Goal: Complete application form: Complete application form

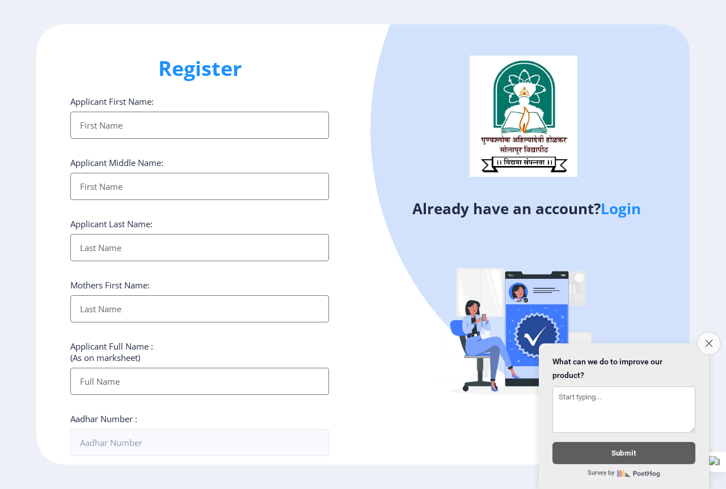
click at [707, 340] on icon "Close survey" at bounding box center [708, 343] width 7 height 7
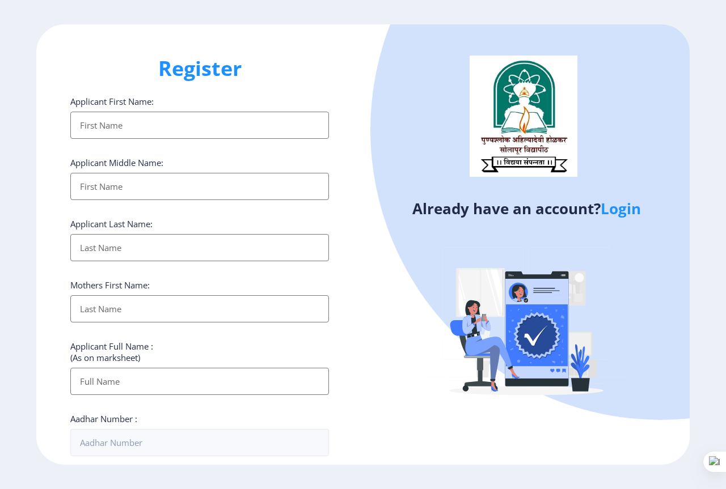
click at [104, 123] on input "Applicant First Name:" at bounding box center [199, 125] width 259 height 27
click at [387, 375] on div "Already have an account? Login" at bounding box center [526, 244] width 327 height 441
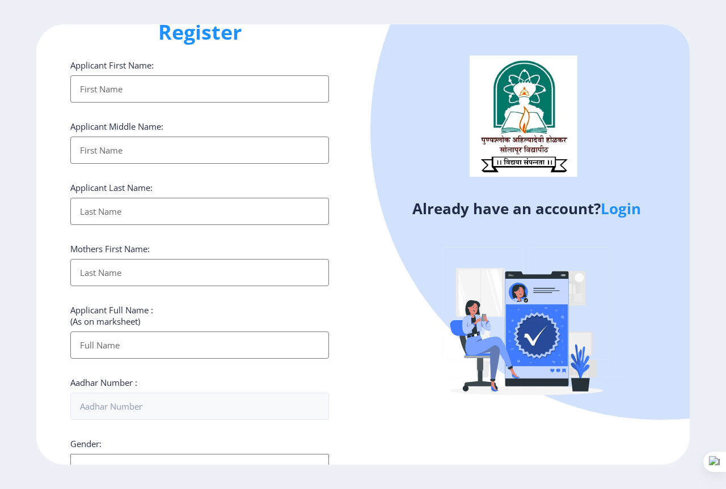
scroll to position [113, 0]
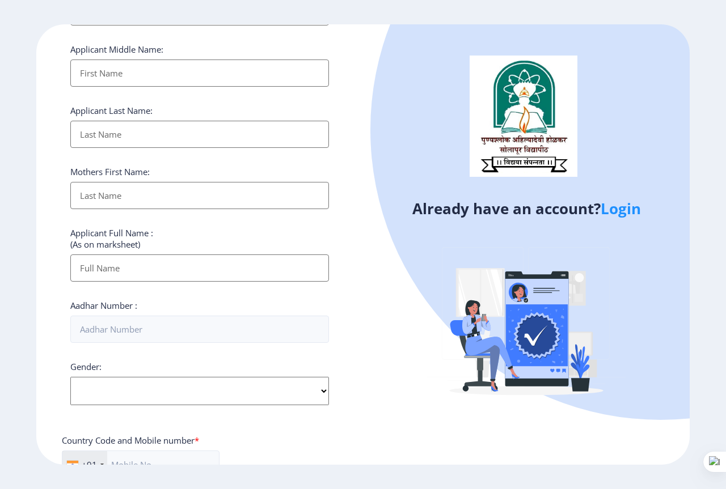
click at [174, 387] on select "Select Gender [DEMOGRAPHIC_DATA] [DEMOGRAPHIC_DATA] Other" at bounding box center [199, 391] width 259 height 28
select select "[DEMOGRAPHIC_DATA]"
click at [70, 377] on select "Select Gender [DEMOGRAPHIC_DATA] [DEMOGRAPHIC_DATA] Other" at bounding box center [199, 391] width 259 height 28
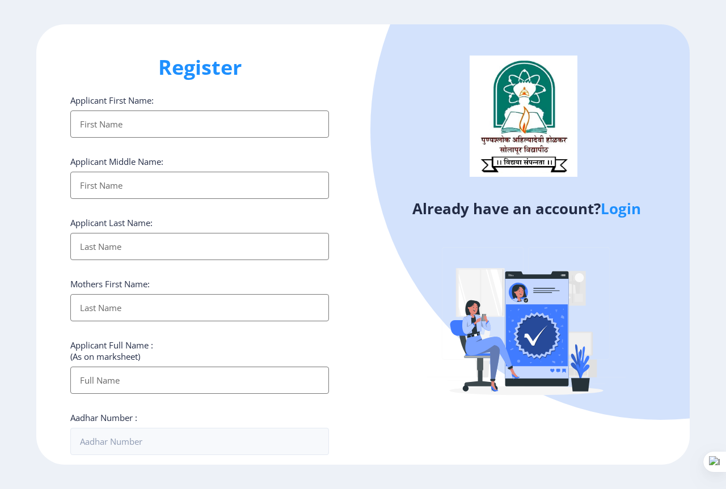
scroll to position [0, 0]
click at [136, 124] on input "Applicant First Name:" at bounding box center [199, 125] width 259 height 27
type input "n"
type input "[MEDICAL_DATA]"
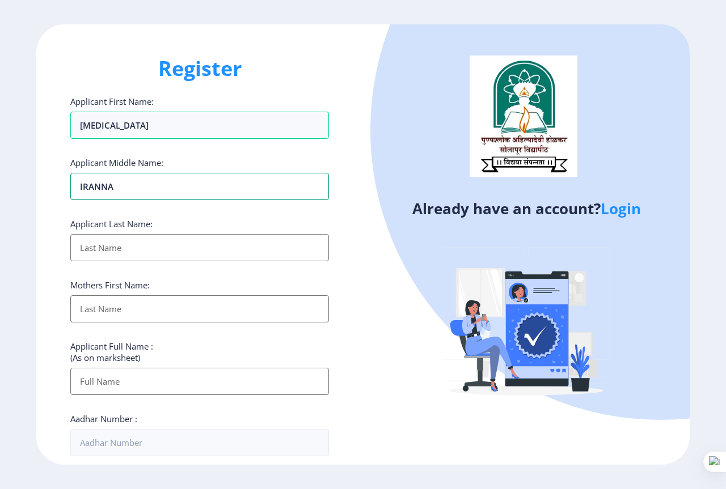
type input "IRANNA"
click at [120, 251] on input "Applicant First Name:" at bounding box center [199, 247] width 259 height 27
type input "DHANASHETTI"
click at [109, 318] on input "Applicant First Name:" at bounding box center [199, 308] width 259 height 27
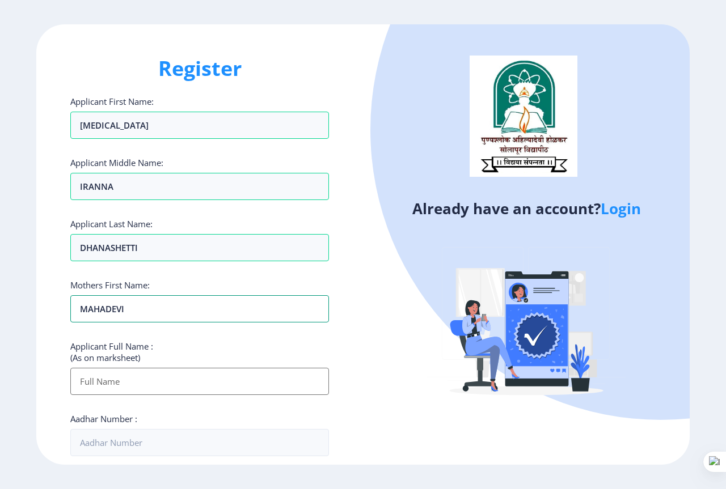
type input "MAHADEVI"
click at [133, 386] on input "Applicant First Name:" at bounding box center [199, 381] width 259 height 27
click at [90, 248] on input "DHANASHETTI" at bounding box center [199, 247] width 259 height 27
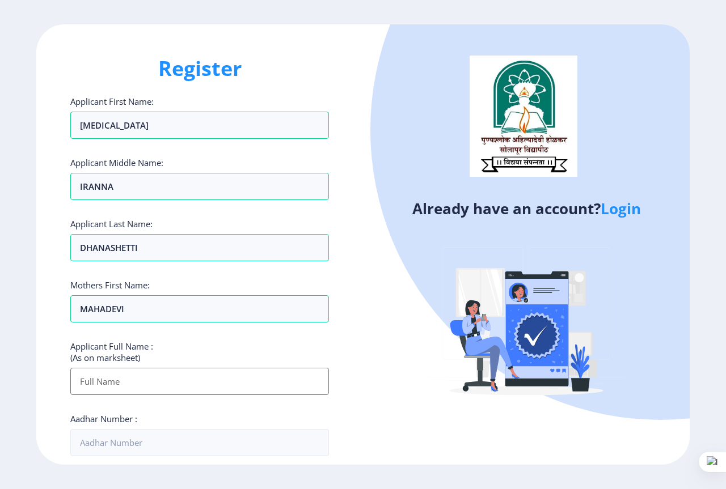
click at [91, 375] on input "Applicant First Name:" at bounding box center [199, 381] width 259 height 27
paste input "DHANASHETTI"
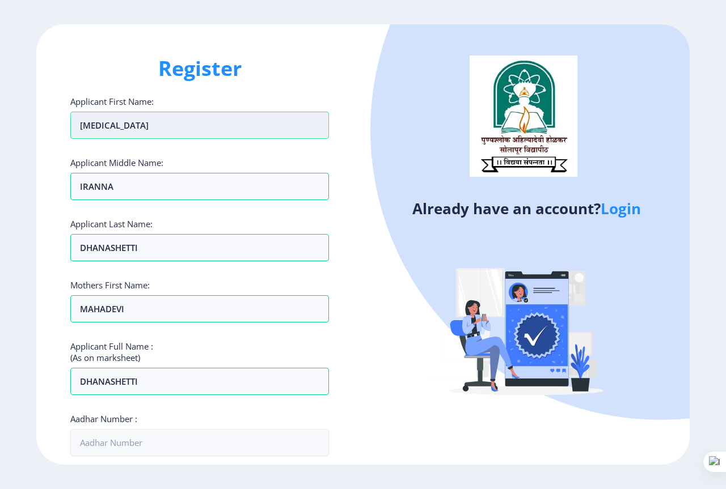
click at [87, 124] on input "[MEDICAL_DATA]" at bounding box center [199, 125] width 259 height 27
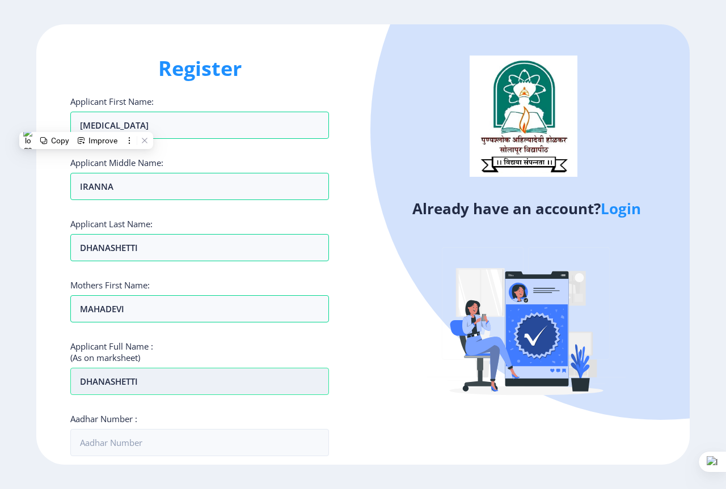
click at [158, 371] on input "DHANASHETTI" at bounding box center [199, 381] width 259 height 27
paste input "[MEDICAL_DATA]"
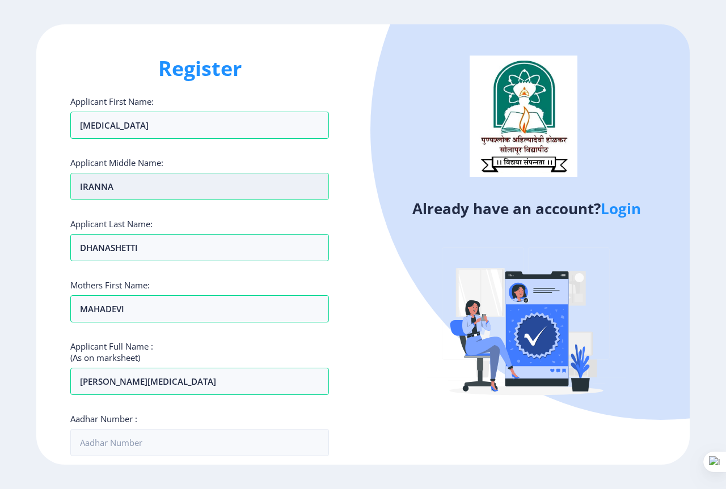
click at [96, 139] on input "IRANNA" at bounding box center [199, 125] width 259 height 27
click at [96, 186] on input "IRANNA" at bounding box center [199, 186] width 259 height 27
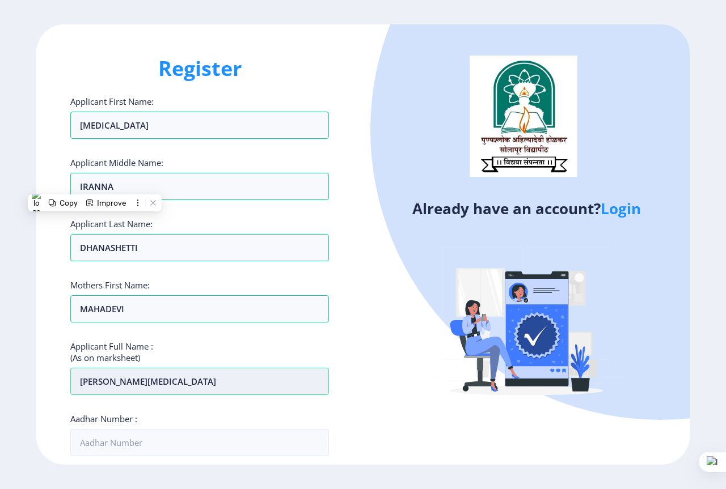
click at [214, 139] on input "[PERSON_NAME][MEDICAL_DATA]" at bounding box center [199, 125] width 259 height 27
paste input "IRANNA"
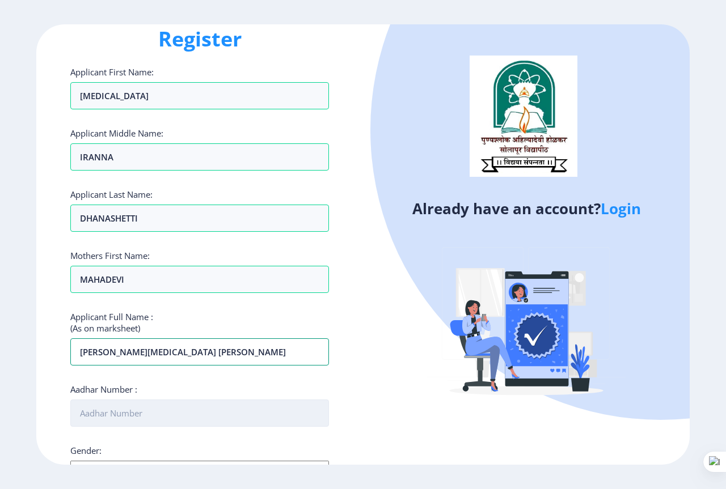
scroll to position [57, 0]
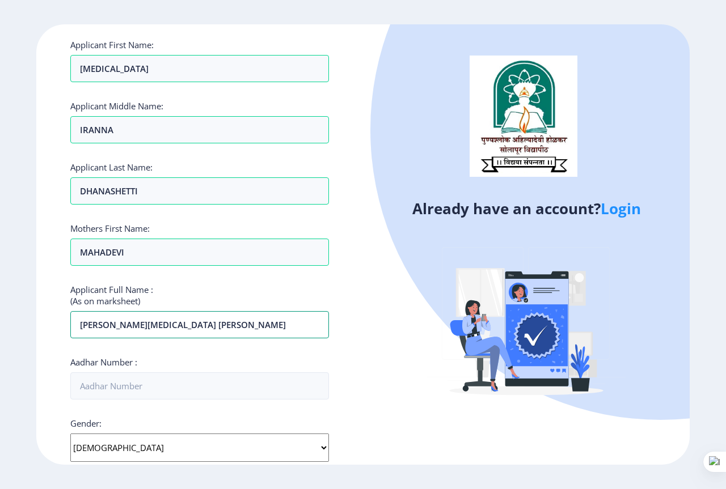
type input "[PERSON_NAME][MEDICAL_DATA] [PERSON_NAME]"
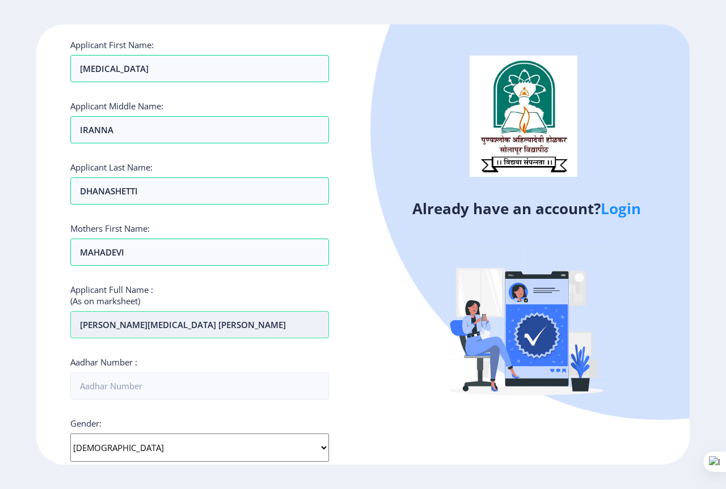
scroll to position [170, 0]
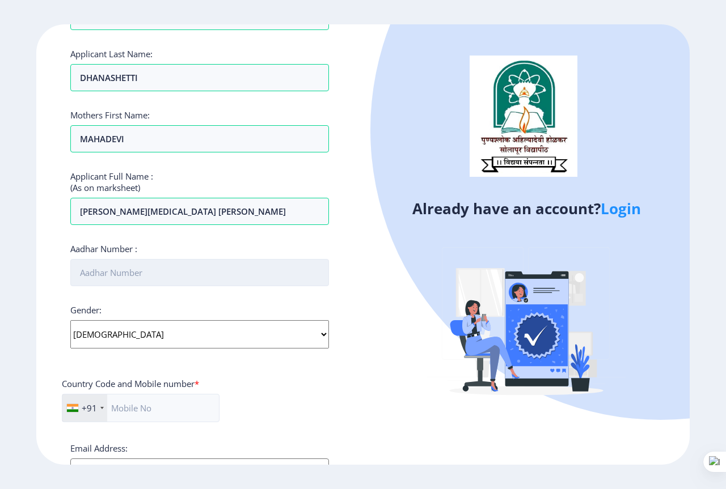
click at [128, 271] on input "Aadhar Number :" at bounding box center [199, 272] width 259 height 27
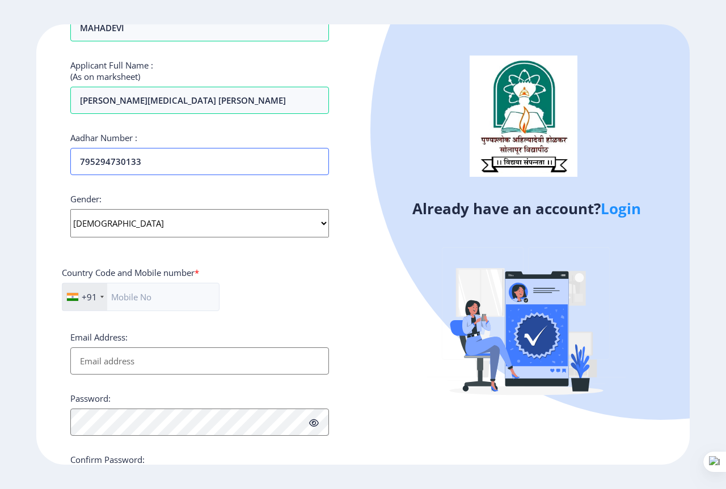
scroll to position [284, 0]
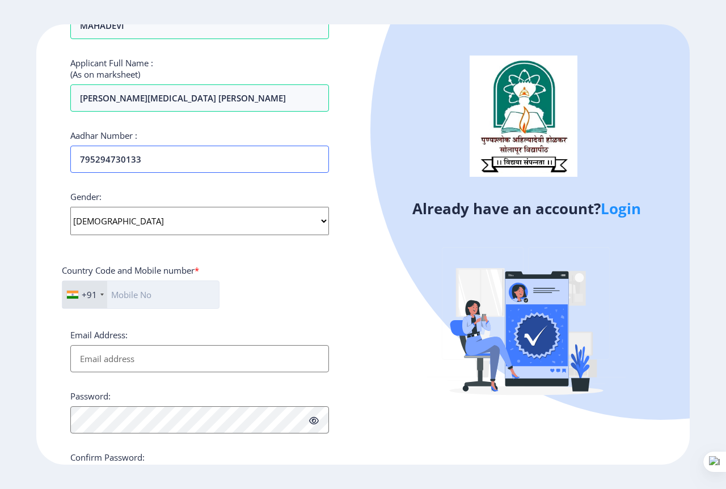
type input "795294730133"
click at [126, 299] on input "text" at bounding box center [141, 295] width 158 height 28
click at [287, 305] on div "+91 [GEOGRAPHIC_DATA] ([GEOGRAPHIC_DATA]) +91 [GEOGRAPHIC_DATA] (‫[GEOGRAPHIC_D…" at bounding box center [200, 299] width 276 height 37
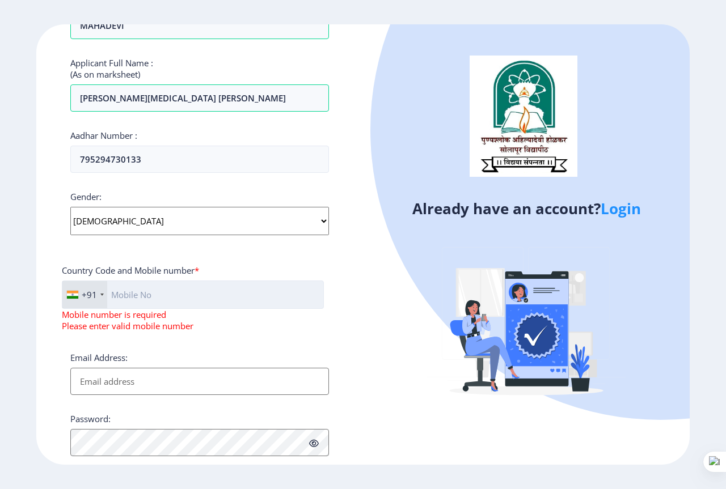
click at [140, 301] on input "text" at bounding box center [193, 295] width 262 height 28
click at [250, 328] on div "+91 [GEOGRAPHIC_DATA] ([GEOGRAPHIC_DATA]) +91 [GEOGRAPHIC_DATA] (‫[GEOGRAPHIC_D…" at bounding box center [193, 306] width 262 height 51
click at [159, 297] on input "text" at bounding box center [193, 295] width 262 height 28
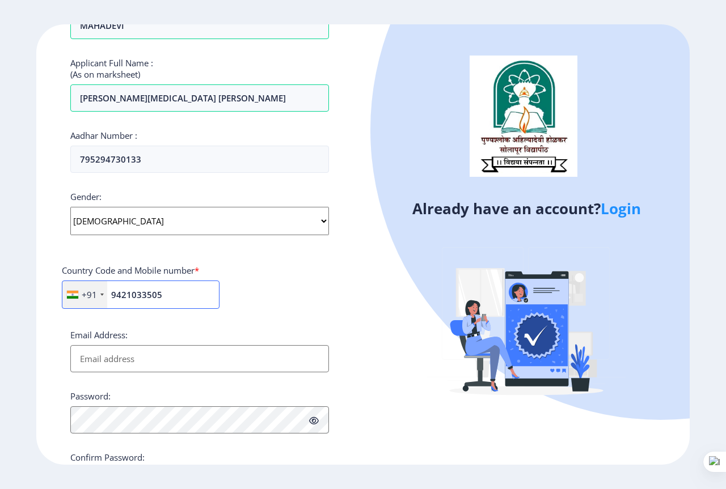
type input "9421033505"
click at [129, 358] on input "Email Address:" at bounding box center [199, 358] width 259 height 27
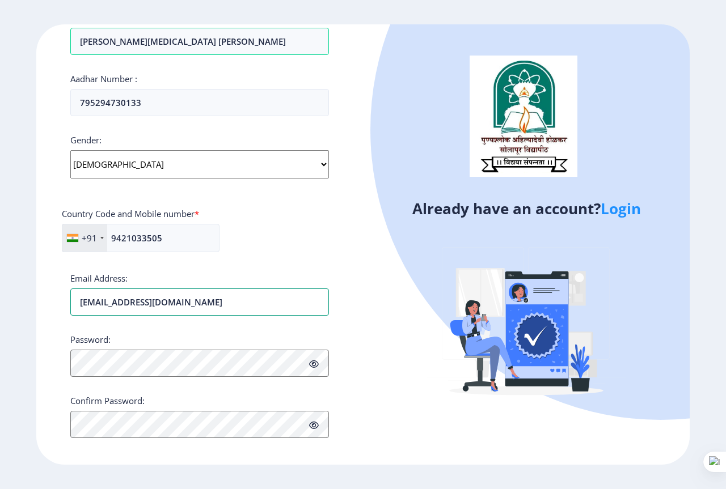
type input "[EMAIL_ADDRESS][DOMAIN_NAME]"
click at [405, 417] on div "Already have an account? Login" at bounding box center [526, 244] width 327 height 441
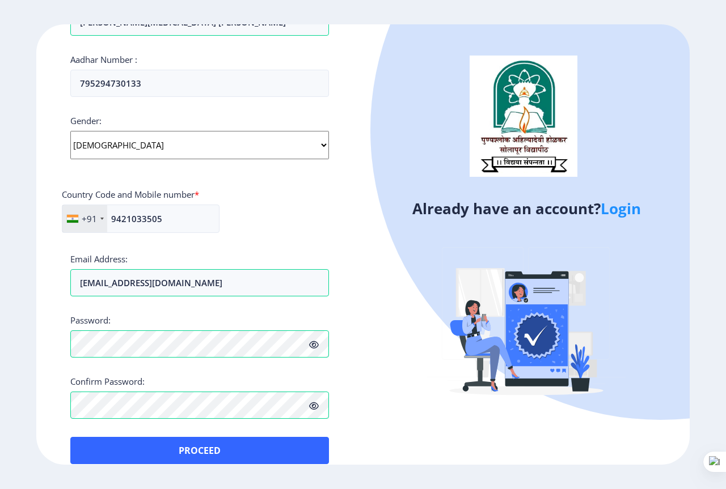
scroll to position [376, 0]
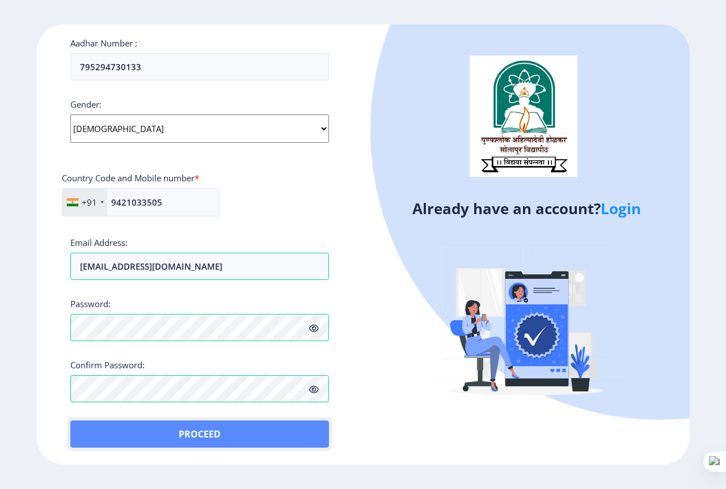
click at [173, 434] on button "Proceed" at bounding box center [199, 434] width 259 height 27
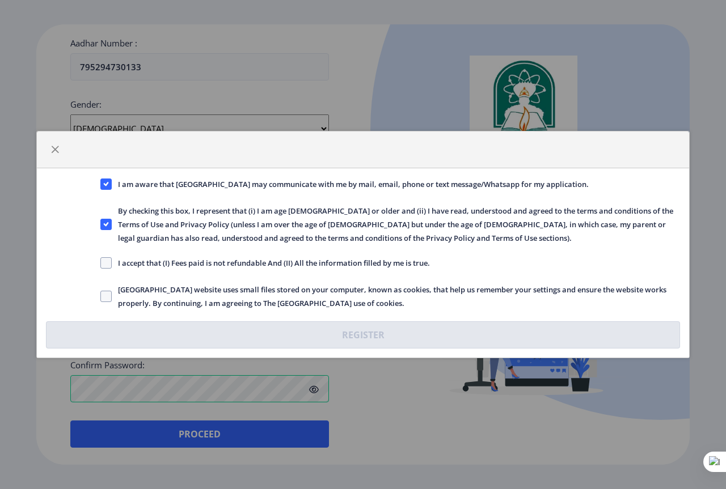
click at [116, 259] on span "I accept that (I) Fees paid is not refundable And (II) All the information fill…" at bounding box center [271, 263] width 318 height 14
click at [101, 263] on input "I accept that (I) Fees paid is not refundable And (II) All the information fill…" at bounding box center [100, 263] width 1 height 1
checkbox input "true"
click at [105, 293] on span at bounding box center [105, 296] width 11 height 11
click at [101, 297] on input "[GEOGRAPHIC_DATA] website uses small files stored on your computer, known as co…" at bounding box center [100, 297] width 1 height 1
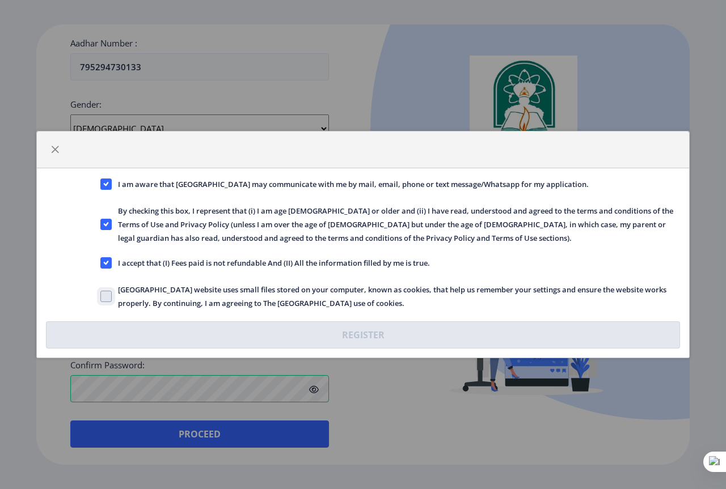
checkbox input "true"
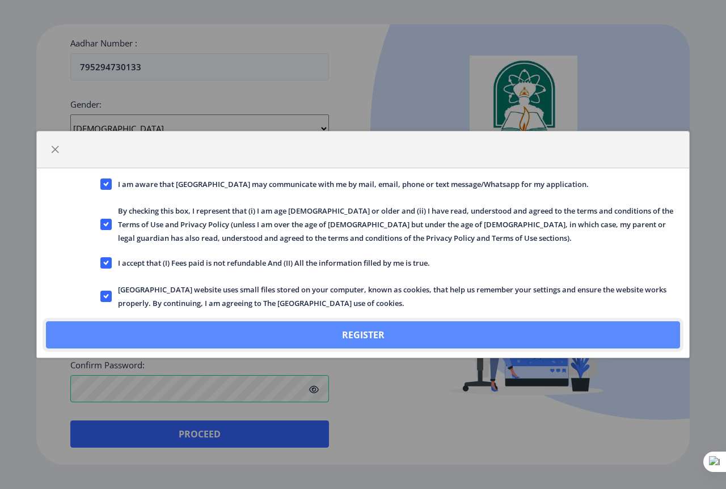
click at [112, 333] on button "Register" at bounding box center [363, 335] width 634 height 27
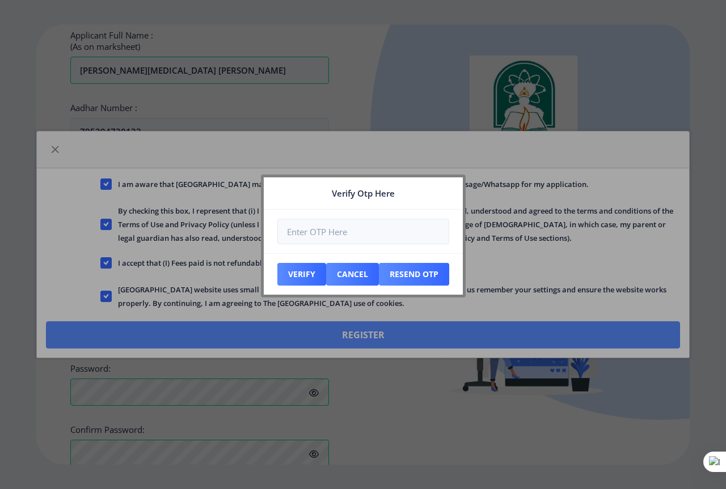
scroll to position [441, 0]
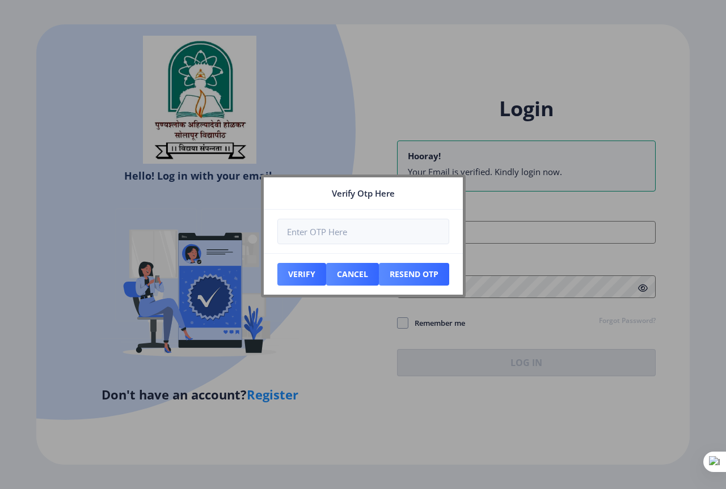
type input "[EMAIL_ADDRESS][DOMAIN_NAME]"
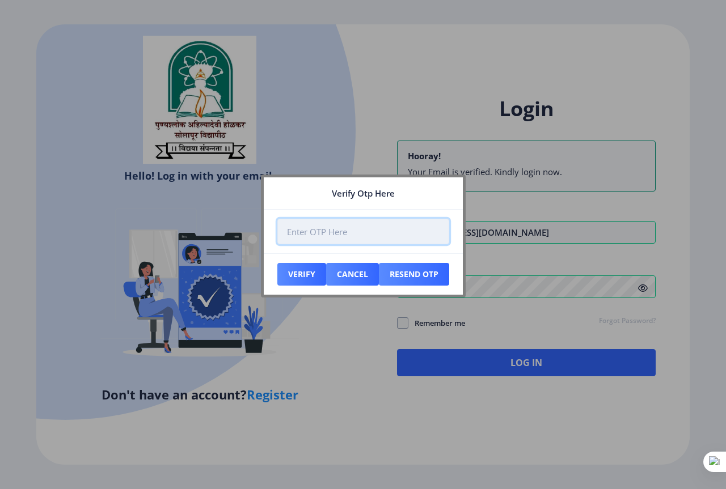
click at [341, 223] on input "number" at bounding box center [363, 232] width 172 height 26
type input "693091"
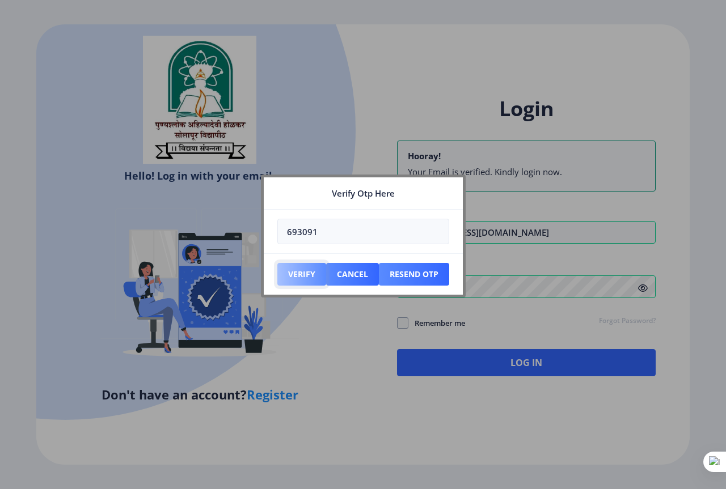
click at [298, 274] on button "Verify" at bounding box center [301, 274] width 49 height 23
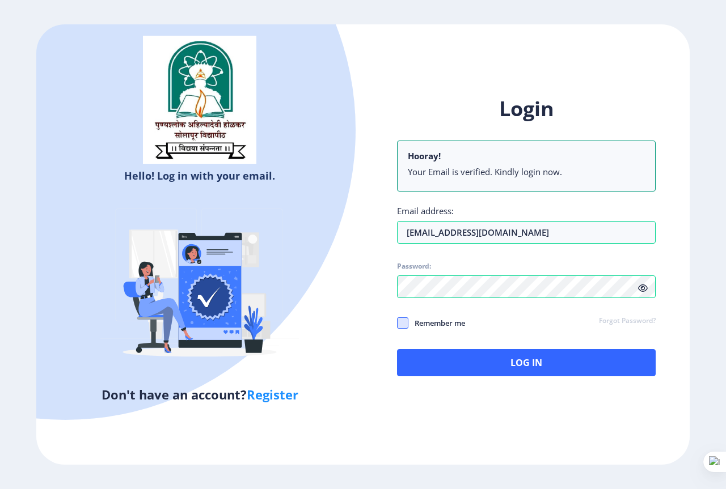
click at [405, 325] on span at bounding box center [402, 323] width 11 height 11
click at [398, 323] on input "Remember me" at bounding box center [397, 323] width 1 height 1
checkbox input "true"
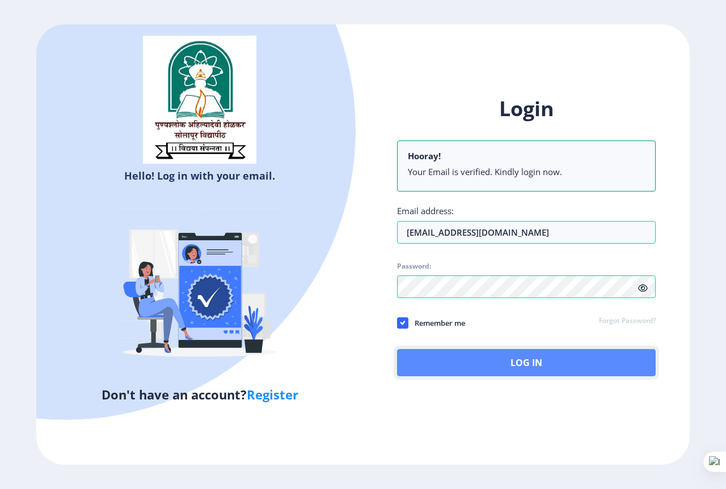
click at [427, 365] on button "Log In" at bounding box center [526, 362] width 259 height 27
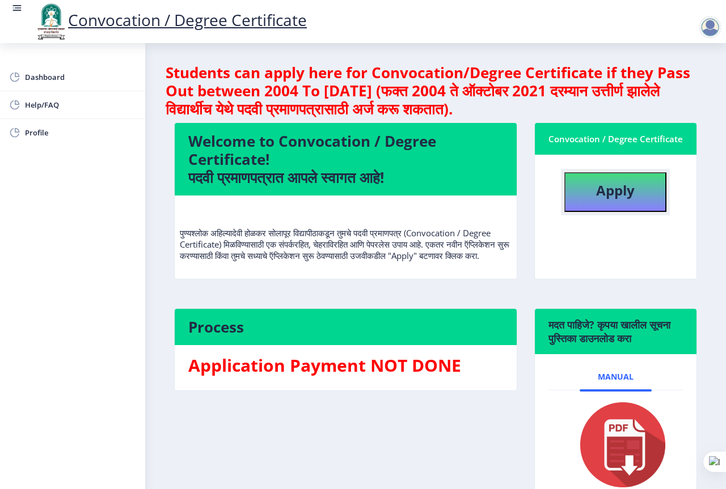
click at [613, 198] on b "Apply" at bounding box center [615, 190] width 39 height 19
select select
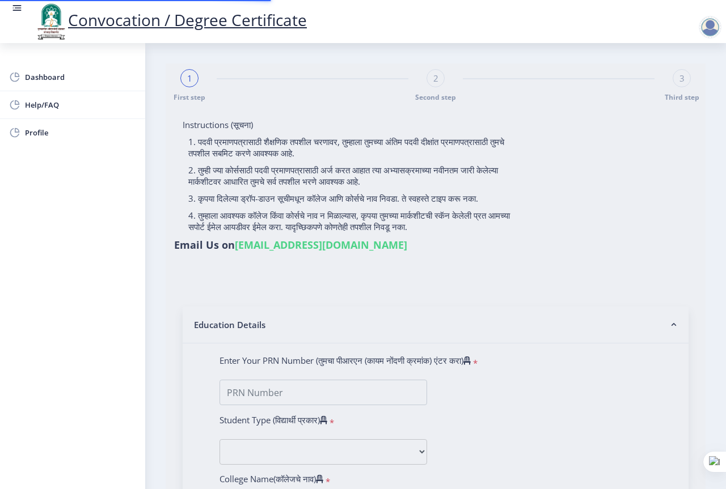
type input "[PERSON_NAME][MEDICAL_DATA] [PERSON_NAME]"
type input "MAHADEVI"
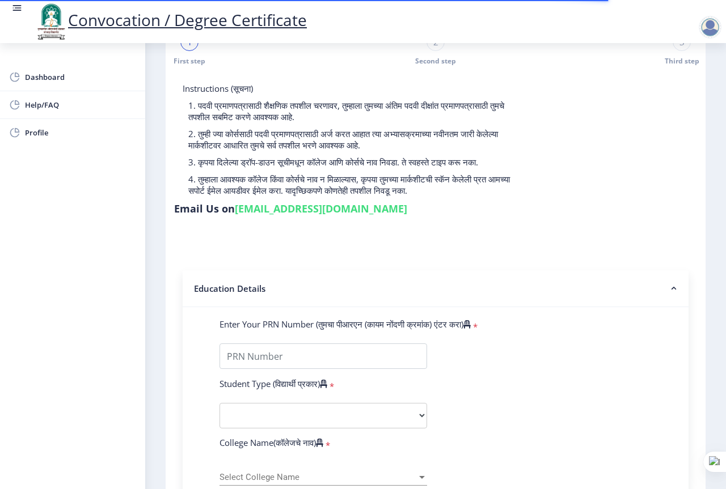
scroll to position [57, 0]
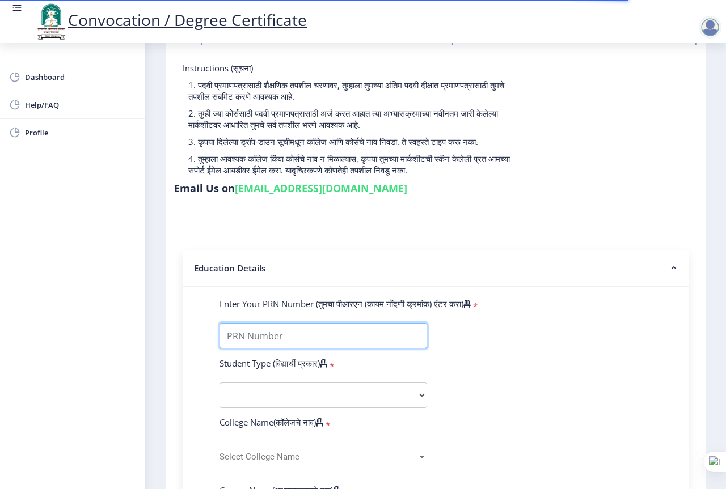
click at [269, 335] on input "Enter Your PRN Number (तुमचा पीआरएन (कायम नोंदणी क्रमांक) एंटर करा)" at bounding box center [323, 336] width 208 height 26
type input "2019032500080874"
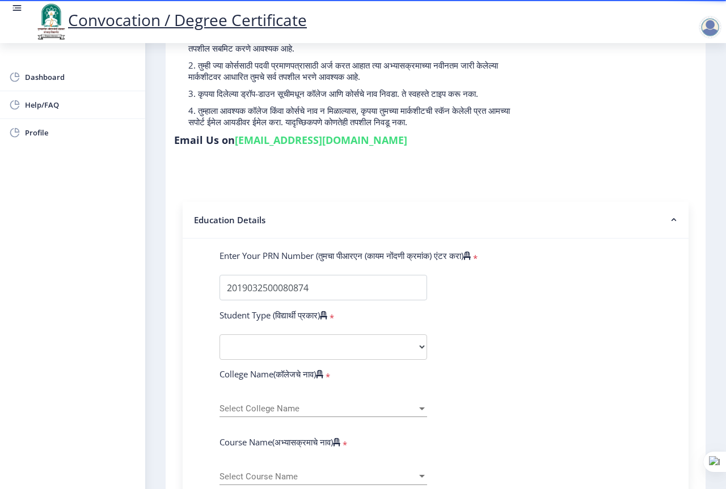
scroll to position [170, 0]
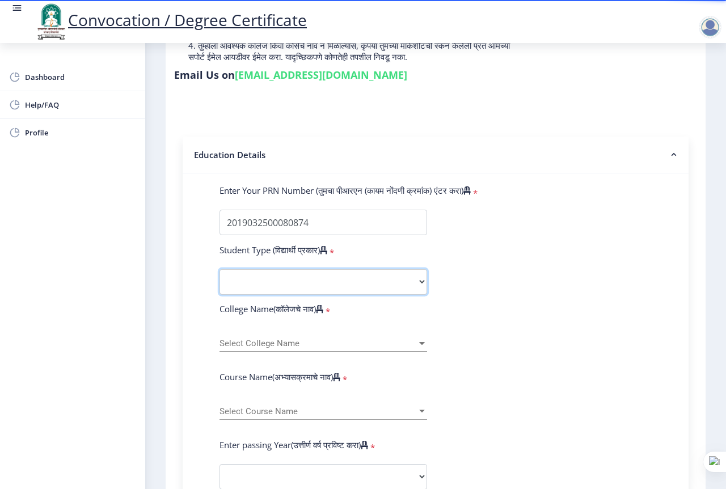
click at [358, 282] on select "Select Student Type Regular External" at bounding box center [323, 282] width 208 height 26
select select "Regular"
click at [219, 269] on select "Select Student Type Regular External" at bounding box center [323, 282] width 208 height 26
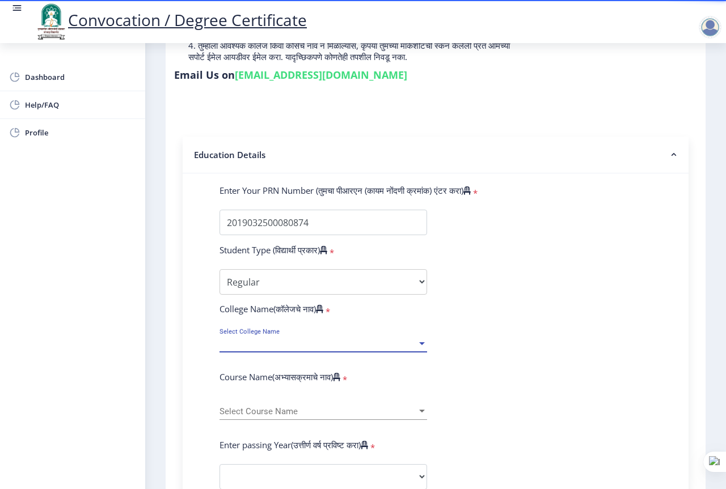
click at [273, 343] on span "Select College Name" at bounding box center [317, 344] width 197 height 10
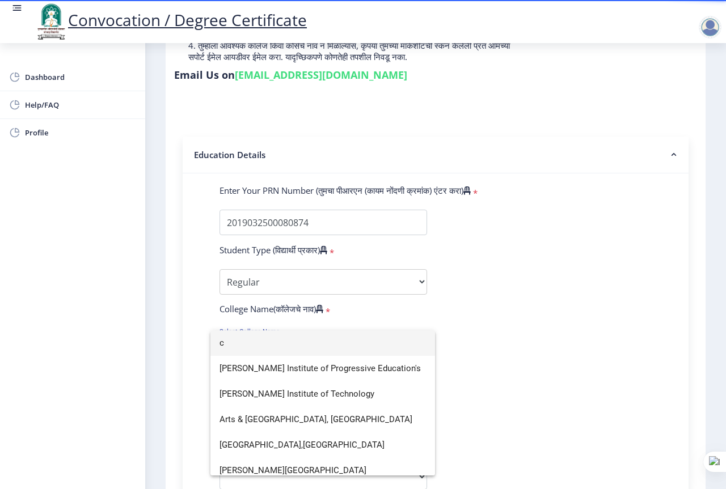
scroll to position [212, 0]
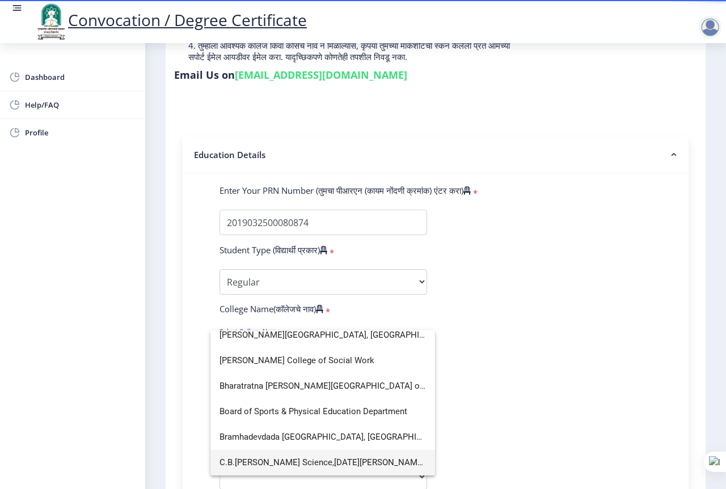
type input "c"
click at [247, 465] on span "C.B.[PERSON_NAME] Science,[DATE][PERSON_NAME] Commerce, [DATE][PERSON_NAME] Art…" at bounding box center [322, 463] width 206 height 26
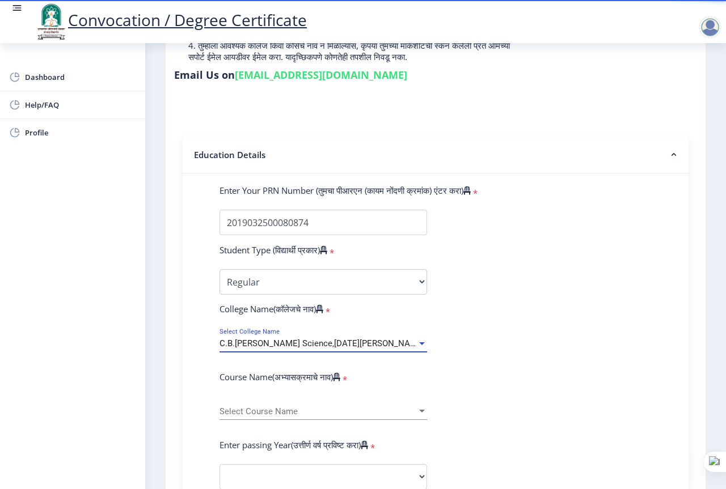
click at [259, 413] on span "Select Course Name" at bounding box center [317, 412] width 197 height 10
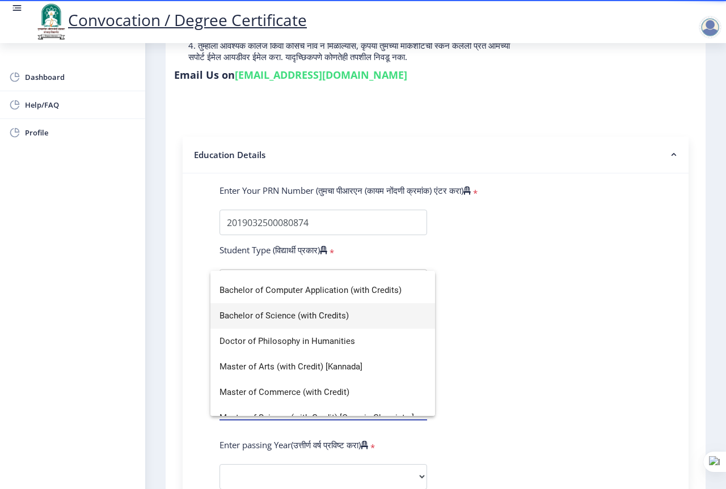
scroll to position [53, 0]
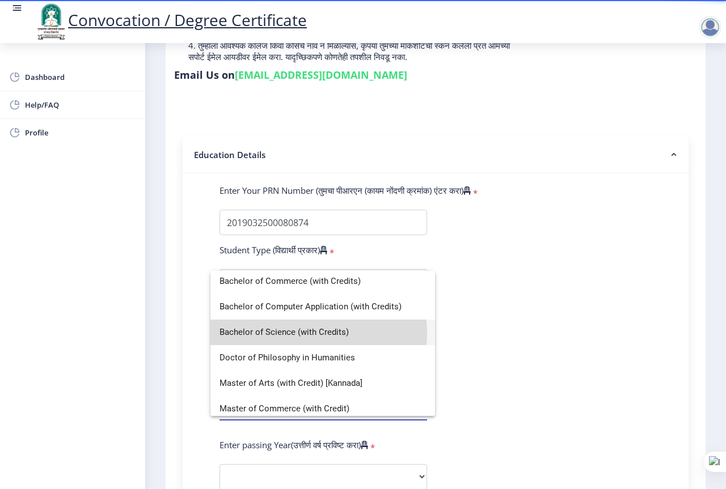
click at [304, 333] on span "Bachelor of Science (with Credits)" at bounding box center [322, 333] width 206 height 26
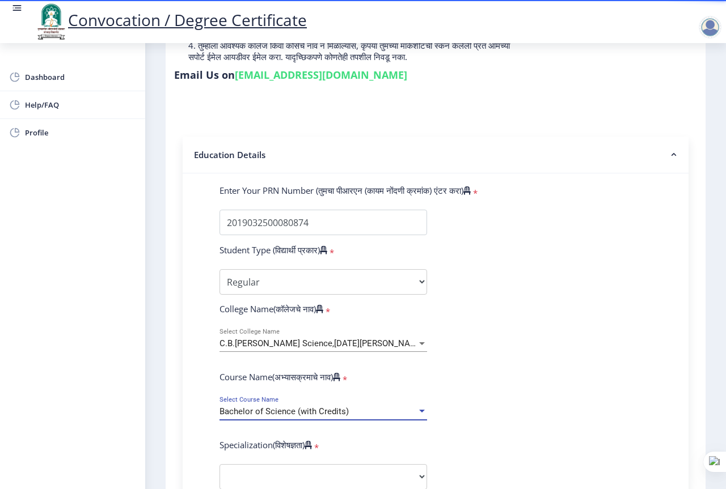
scroll to position [227, 0]
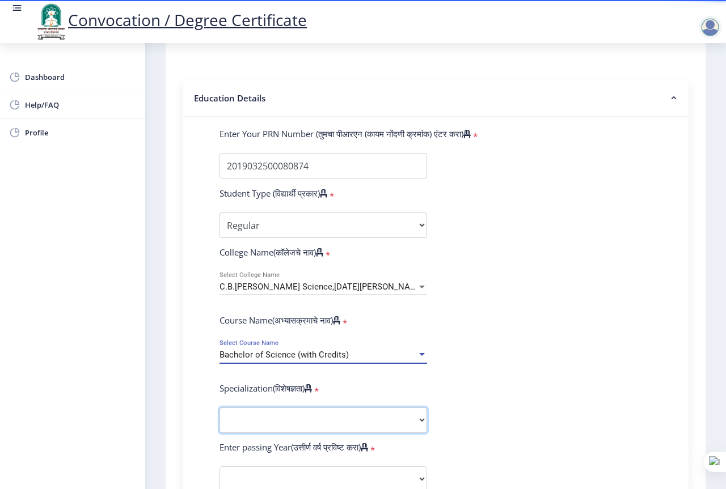
click at [247, 417] on select "Specialization Botany Chemistry Computer Science Electronics Geology Mathematic…" at bounding box center [323, 421] width 208 height 26
select select "Mathematics"
click at [219, 408] on select "Specialization Botany Chemistry Computer Science Electronics Geology Mathematic…" at bounding box center [323, 421] width 208 height 26
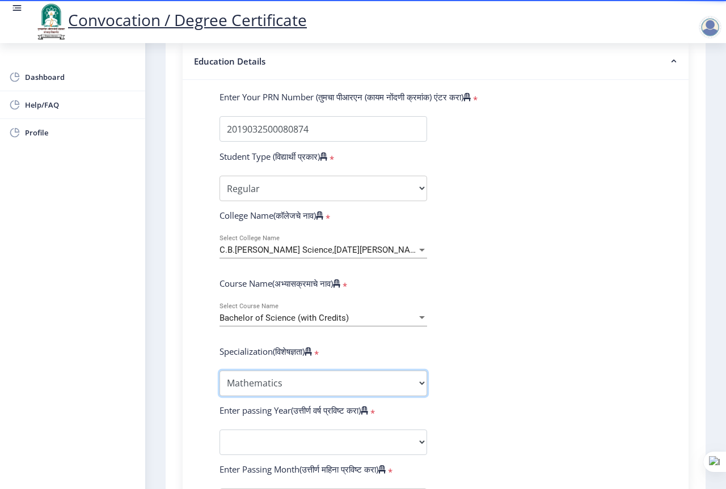
scroll to position [340, 0]
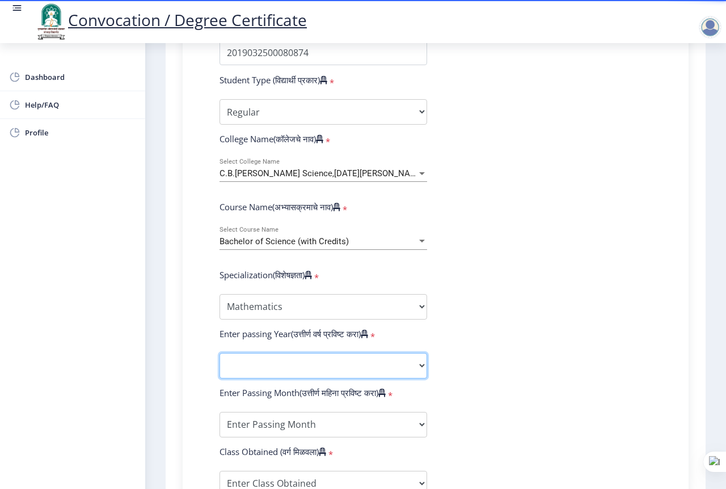
click at [243, 359] on select "2025 2024 2023 2022 2021 2020 2019 2018 2017 2016 2015 2014 2013 2012 2011 2010…" at bounding box center [323, 366] width 208 height 26
select select "2022"
click at [219, 353] on select "2025 2024 2023 2022 2021 2020 2019 2018 2017 2016 2015 2014 2013 2012 2011 2010…" at bounding box center [323, 366] width 208 height 26
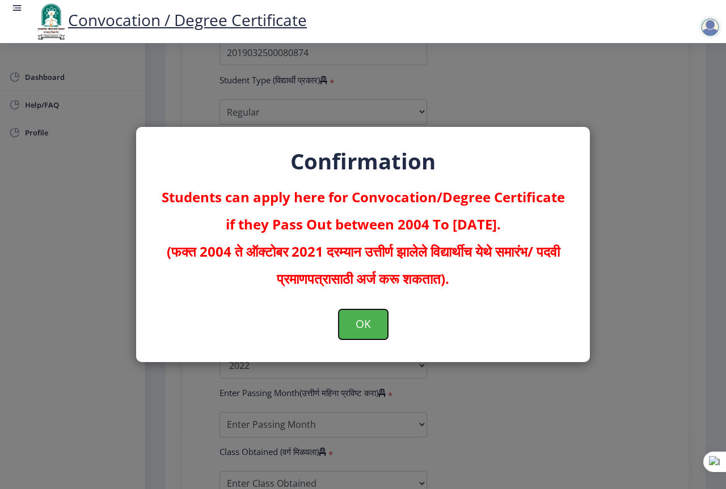
click at [362, 328] on button "OK" at bounding box center [363, 324] width 49 height 29
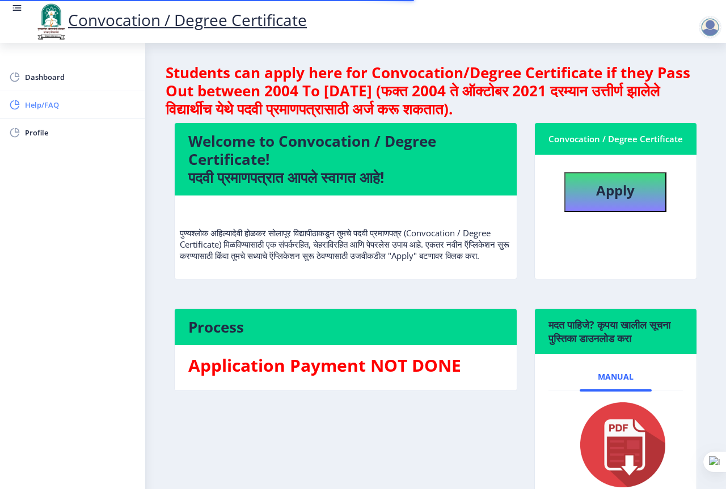
click at [57, 109] on span "Help/FAQ" at bounding box center [80, 105] width 111 height 14
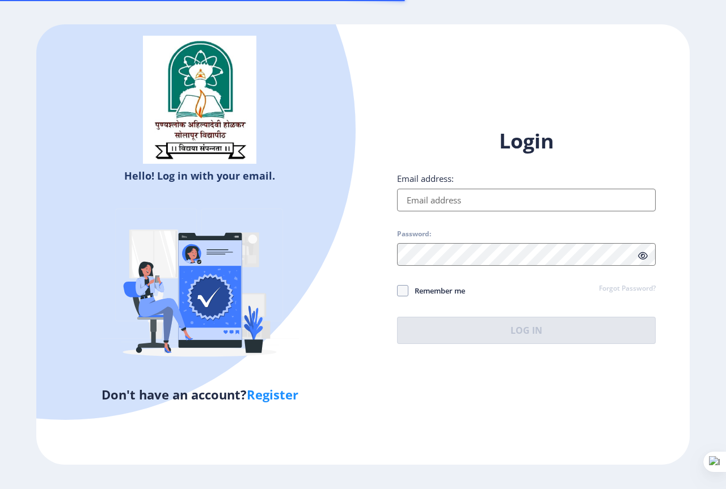
type input "[EMAIL_ADDRESS][DOMAIN_NAME]"
